Goal: Information Seeking & Learning: Understand process/instructions

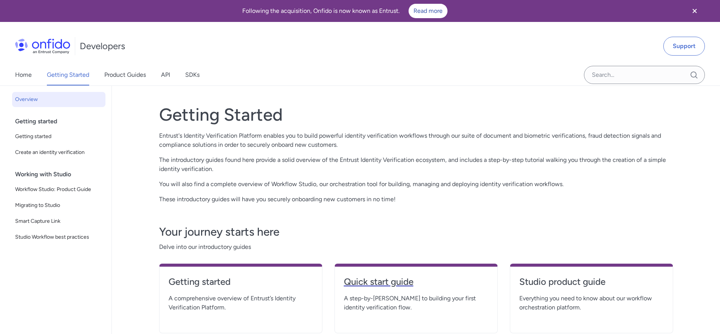
click at [384, 286] on h4 "Quick start guide" at bounding box center [416, 281] width 144 height 12
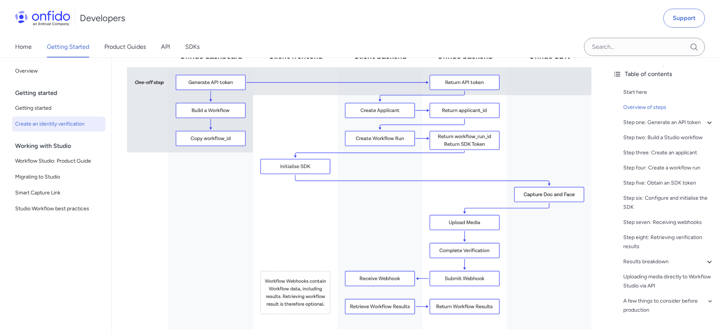
scroll to position [210, 0]
click at [637, 124] on div "Step one: Generate an API token" at bounding box center [668, 122] width 91 height 9
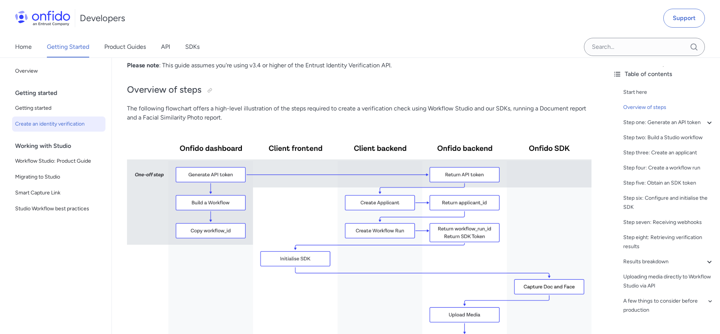
scroll to position [118, 0]
